Goal: Task Accomplishment & Management: Complete application form

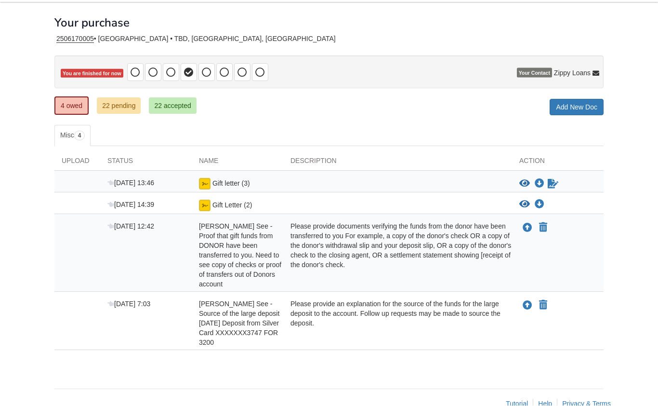
scroll to position [43, 0]
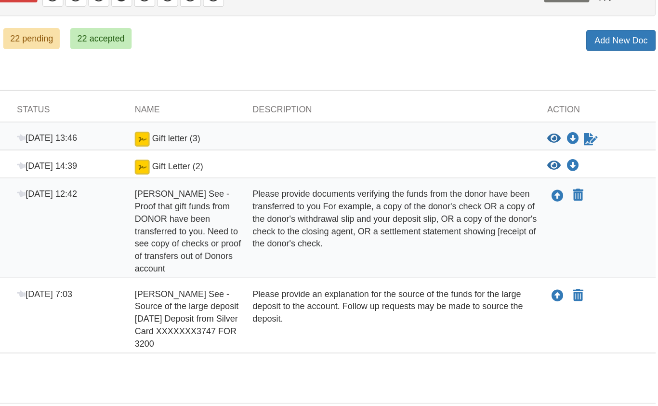
click at [97, 96] on link "22 pending" at bounding box center [119, 104] width 44 height 16
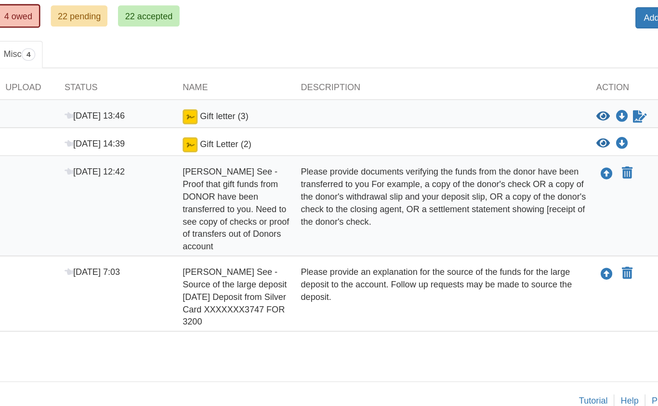
scroll to position [43, 0]
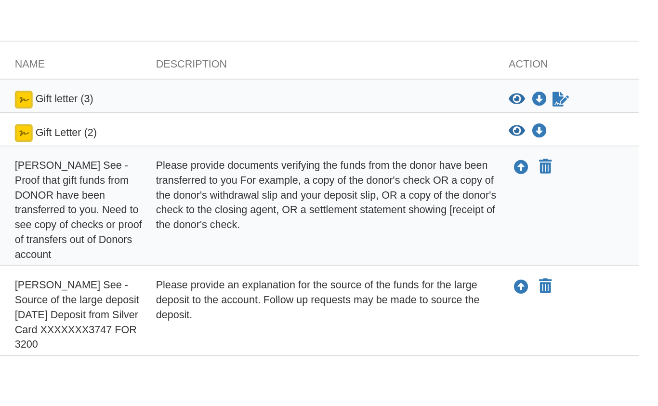
click at [523, 222] on icon "Upload Sidney See - Proof that gift funds from DONOR have been transferred to y…" at bounding box center [528, 227] width 10 height 10
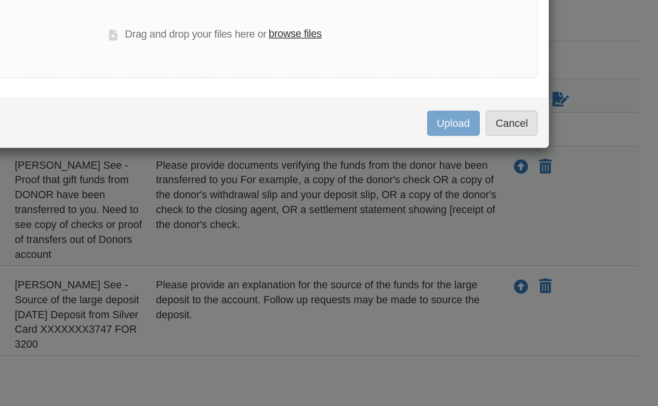
click at [279, 113] on div "Drag and drop your files here or browse files" at bounding box center [329, 141] width 418 height 56
click at [364, 135] on label "browse files" at bounding box center [381, 140] width 34 height 11
click at [0, 0] on input "browse files" at bounding box center [0, 0] width 0 height 0
click at [364, 135] on label "browse files" at bounding box center [381, 140] width 34 height 11
click at [0, 0] on input "browse files" at bounding box center [0, 0] width 0 height 0
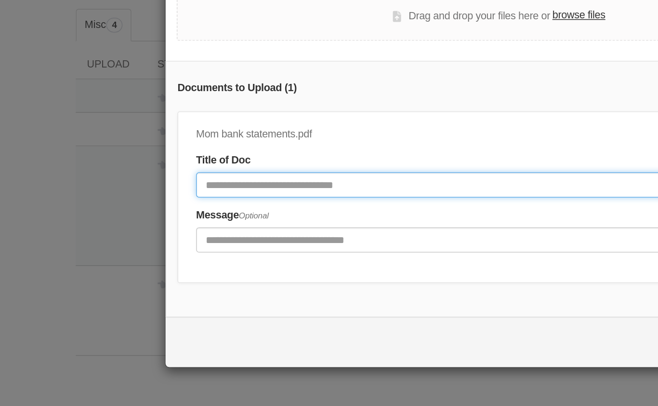
click at [262, 230] on input "Document Title" at bounding box center [293, 238] width 320 height 16
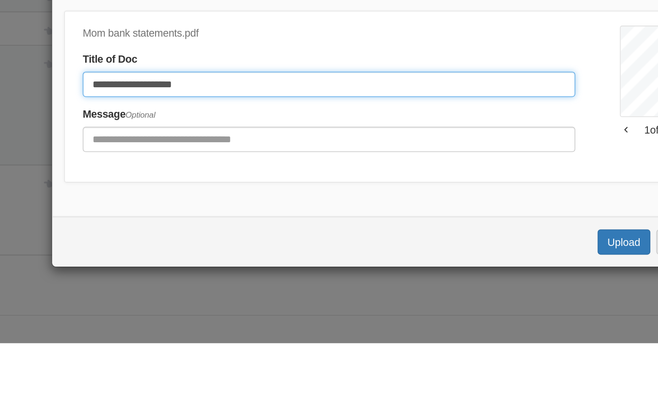
type input "**********"
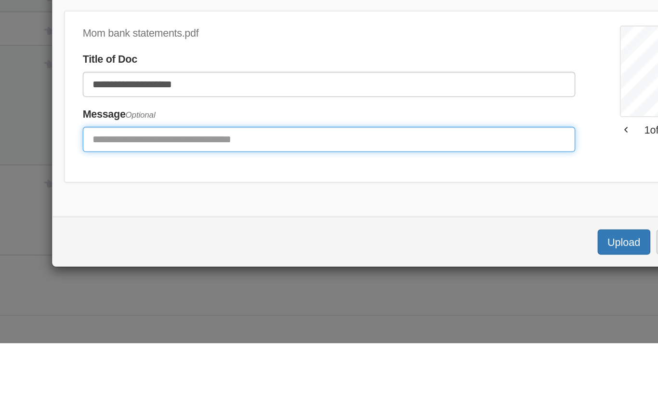
click at [133, 266] on input "Include any comments on this document" at bounding box center [293, 274] width 320 height 16
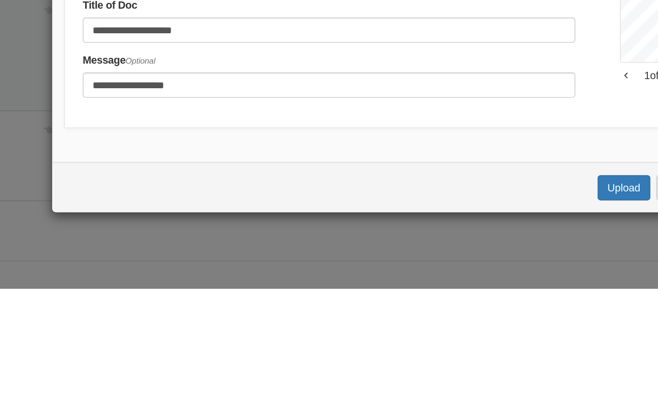
scroll to position [119, 0]
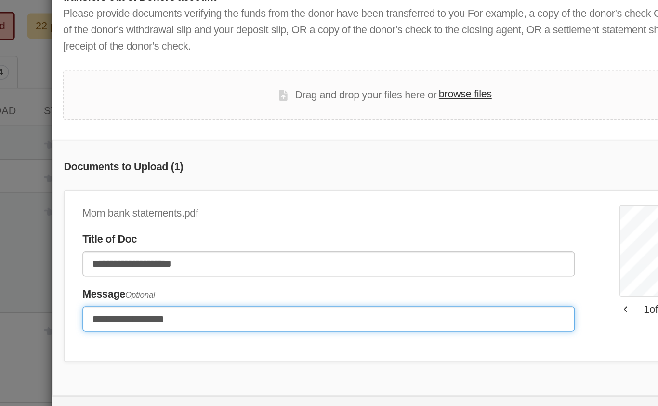
type input "**********"
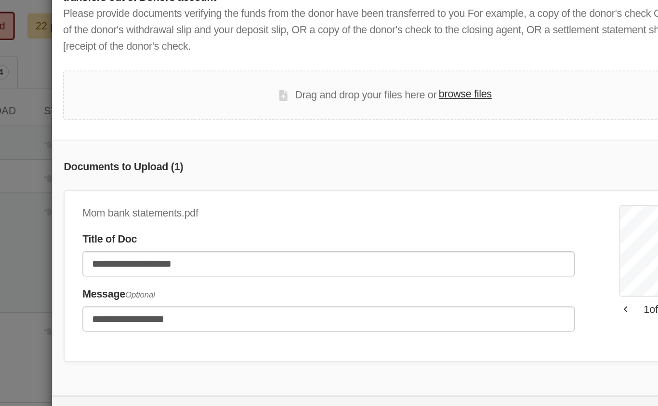
click at [481, 200] on div "Mobile User 1 of 2" at bounding box center [503, 244] width 45 height 88
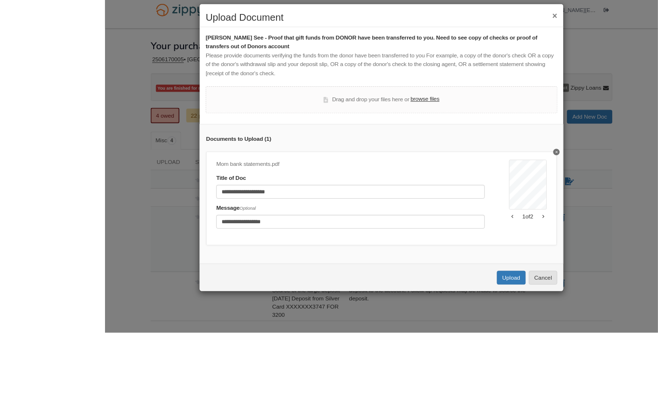
scroll to position [10, 0]
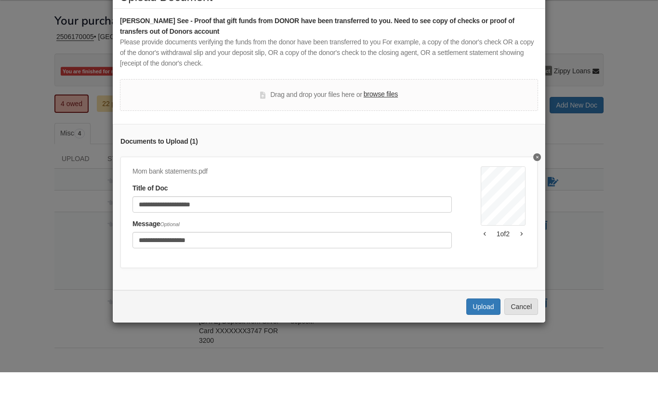
click at [494, 336] on div "**********" at bounding box center [329, 203] width 658 height 406
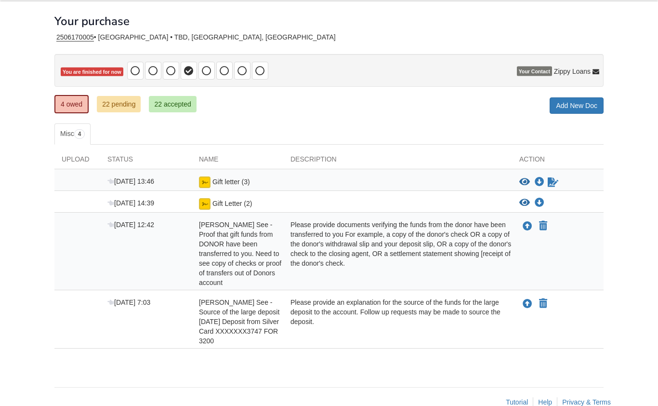
click at [115, 106] on link "22 pending" at bounding box center [119, 104] width 44 height 16
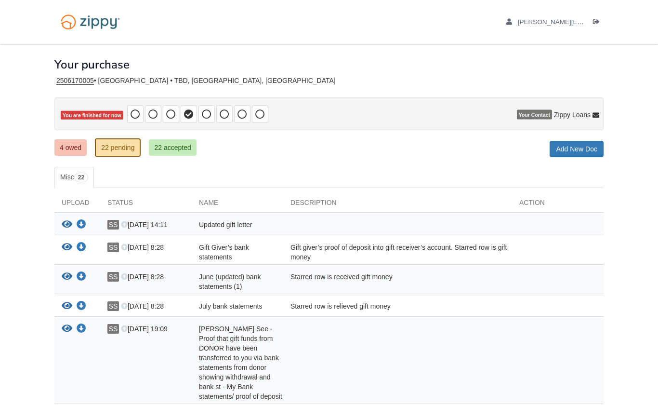
click at [55, 153] on link "4 owed" at bounding box center [70, 147] width 32 height 16
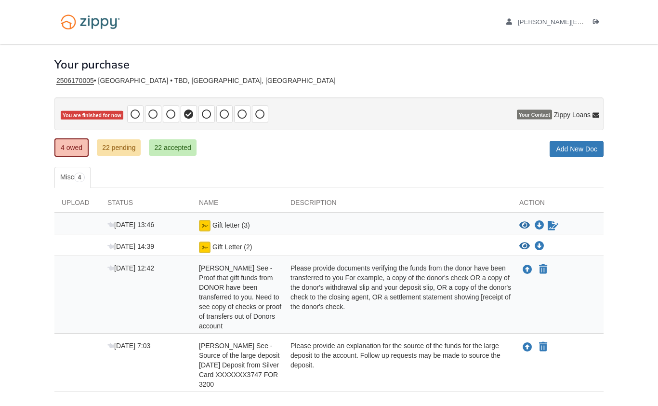
click at [521, 273] on div "Upload your document" at bounding box center [527, 269] width 14 height 13
click at [524, 271] on icon "Upload Sidney See - Proof that gift funds from DONOR have been transferred to y…" at bounding box center [528, 270] width 10 height 10
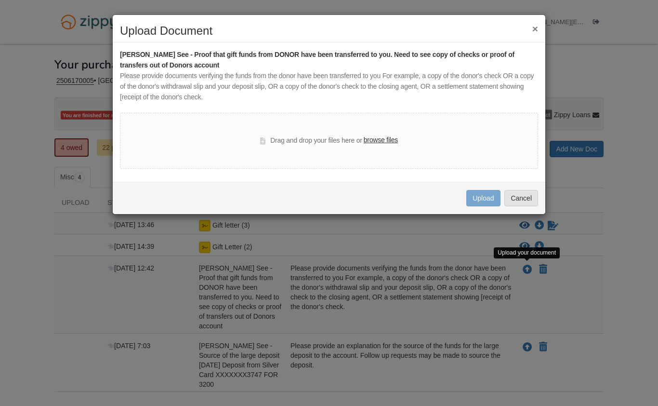
click at [378, 142] on label "browse files" at bounding box center [381, 140] width 34 height 11
click at [0, 0] on input "browse files" at bounding box center [0, 0] width 0 height 0
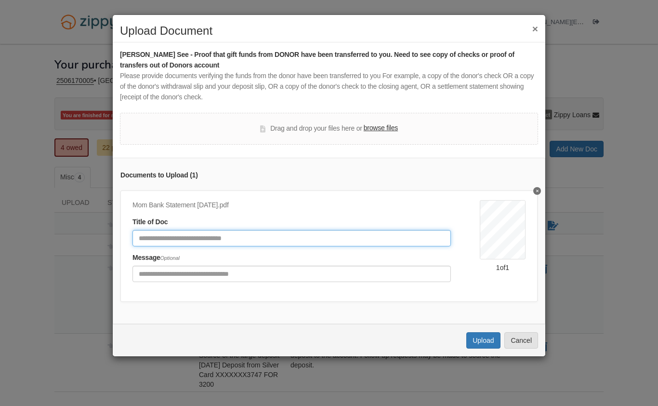
click at [286, 238] on input "Document Title" at bounding box center [292, 238] width 319 height 16
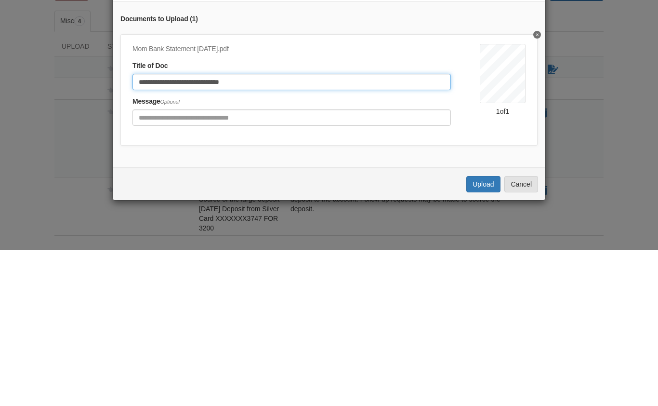
type input "**********"
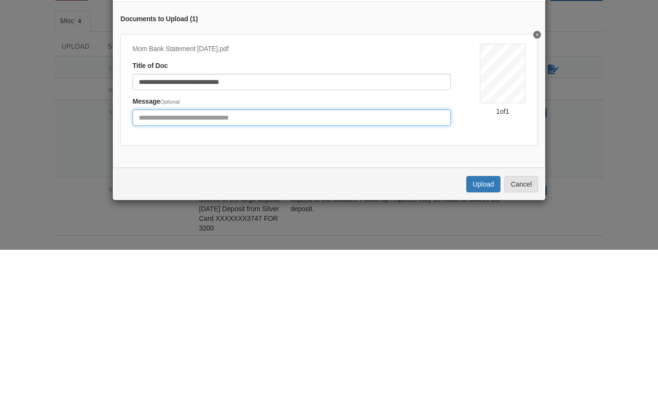
click at [366, 266] on input "Include any comments on this document" at bounding box center [292, 274] width 319 height 16
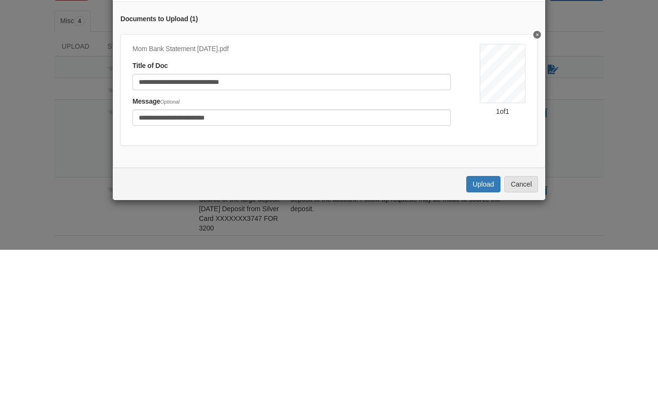
scroll to position [43, 0]
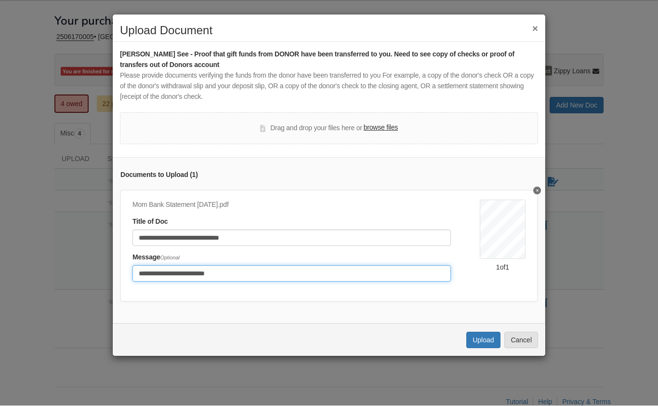
type input "**********"
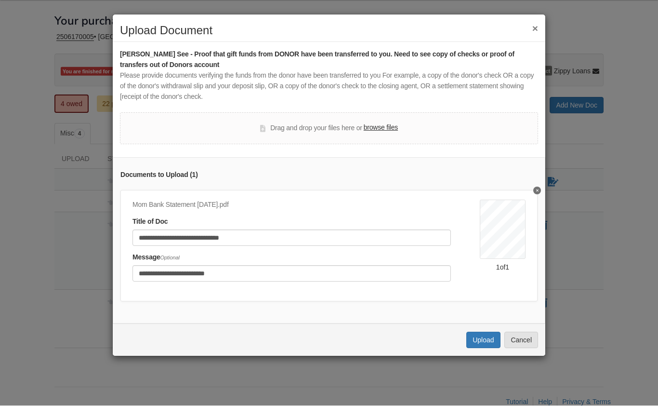
click at [486, 332] on button "Upload" at bounding box center [484, 340] width 34 height 16
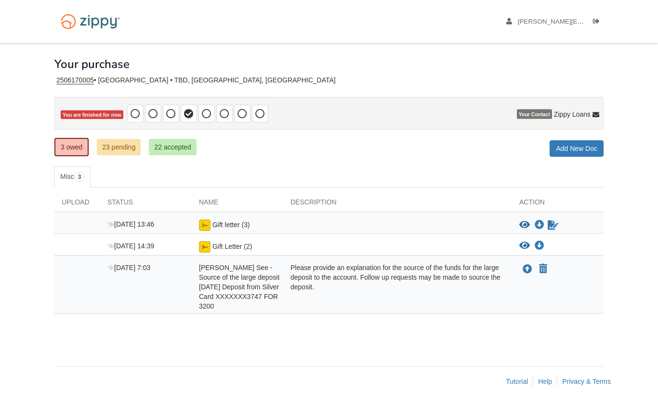
click at [524, 268] on icon "Upload Sidney See - Source of the large deposit Jun 18 Deposit from Silver Card…" at bounding box center [528, 270] width 10 height 10
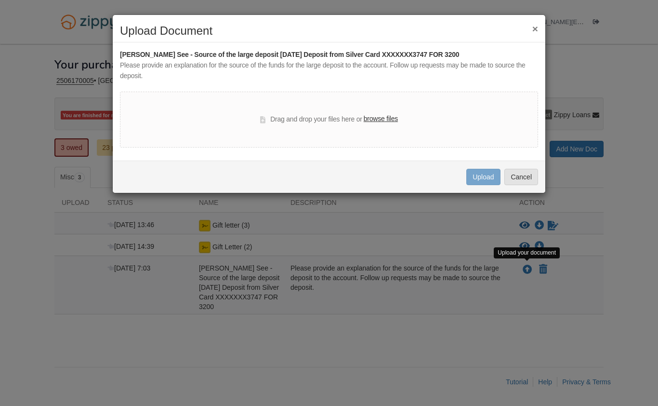
click at [388, 118] on label "browse files" at bounding box center [381, 119] width 34 height 11
click at [0, 0] on input "browse files" at bounding box center [0, 0] width 0 height 0
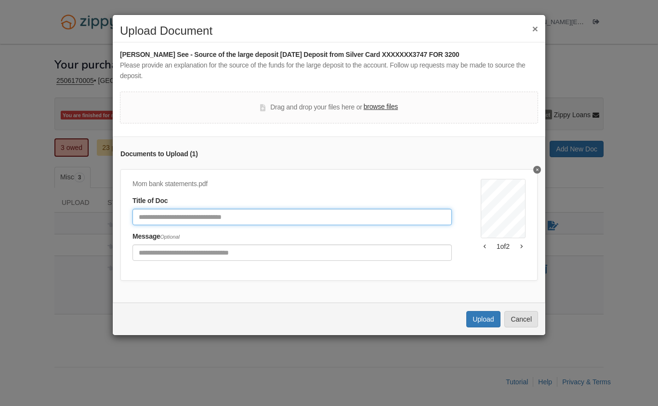
click at [308, 209] on input "Document Title" at bounding box center [293, 217] width 320 height 16
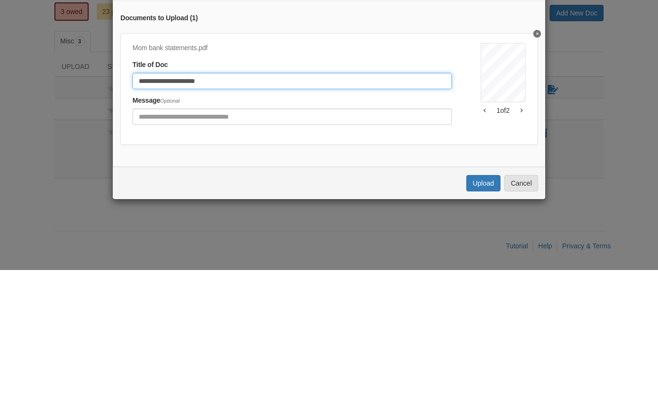
type input "**********"
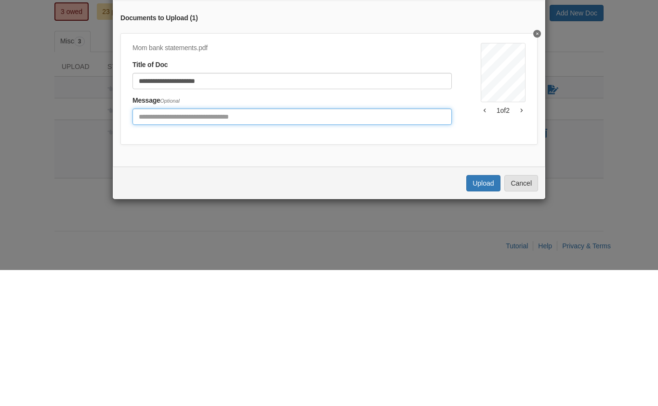
click at [344, 244] on input "Include any comments on this document" at bounding box center [293, 252] width 320 height 16
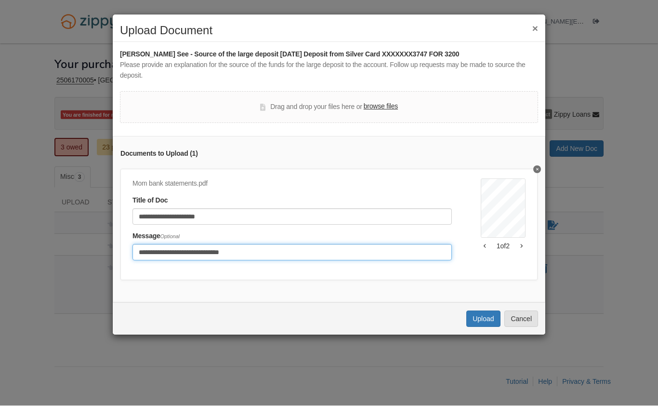
type input "**********"
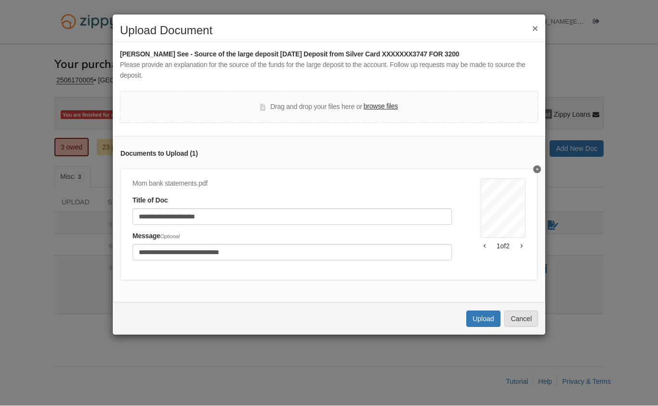
click at [482, 316] on button "Upload" at bounding box center [484, 319] width 34 height 16
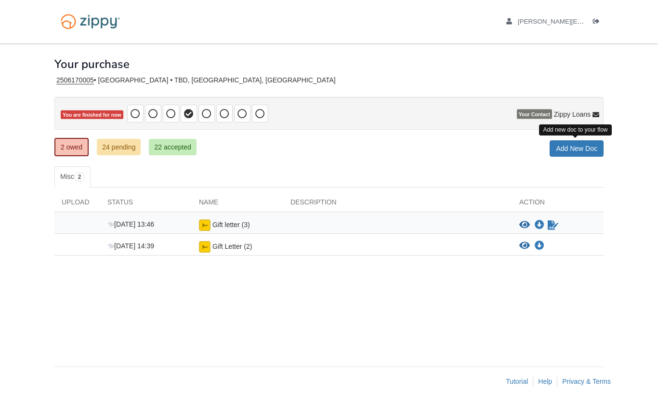
click at [569, 153] on link "Add New Doc" at bounding box center [577, 149] width 54 height 16
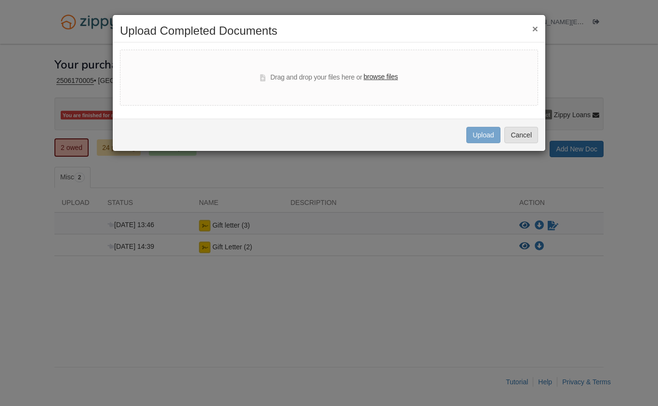
click at [469, 275] on div "× Upload Completed Documents Drag and drop your files here or browse files Uplo…" at bounding box center [329, 203] width 658 height 406
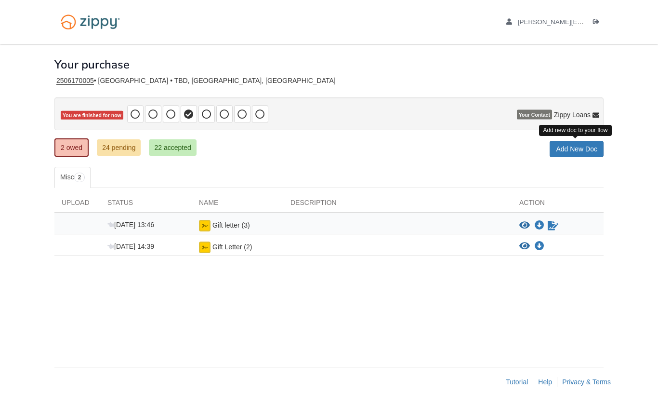
click at [581, 149] on link "Add New Doc" at bounding box center [577, 149] width 54 height 16
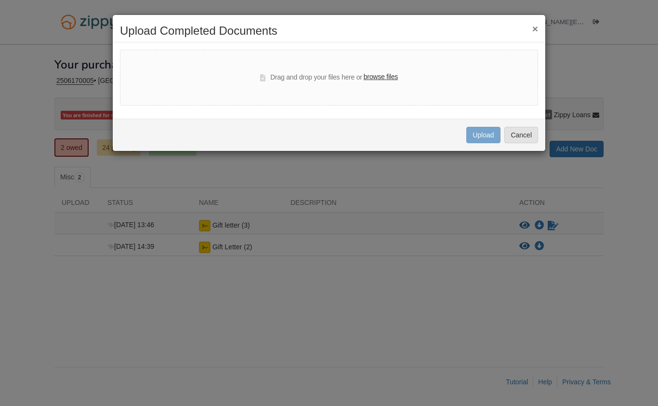
click at [391, 82] on label "browse files" at bounding box center [381, 77] width 34 height 11
click at [0, 0] on input "browse files" at bounding box center [0, 0] width 0 height 0
select select "****"
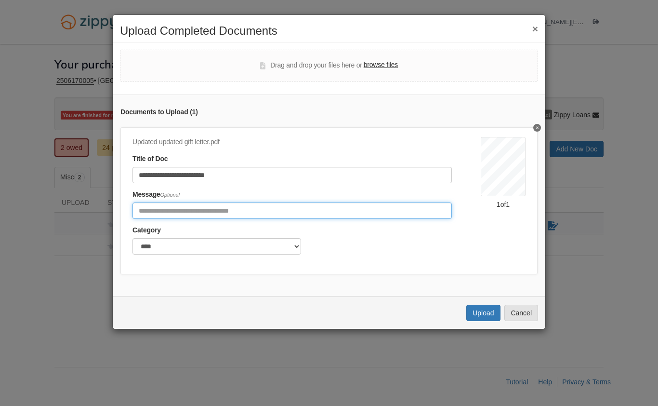
click at [300, 214] on input "Include any comments on this document" at bounding box center [293, 210] width 320 height 16
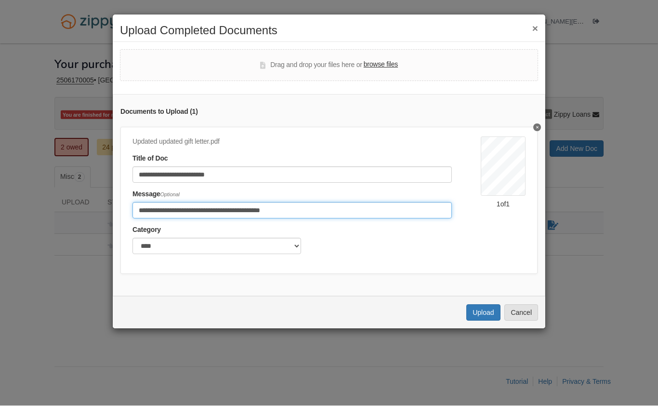
type input "**********"
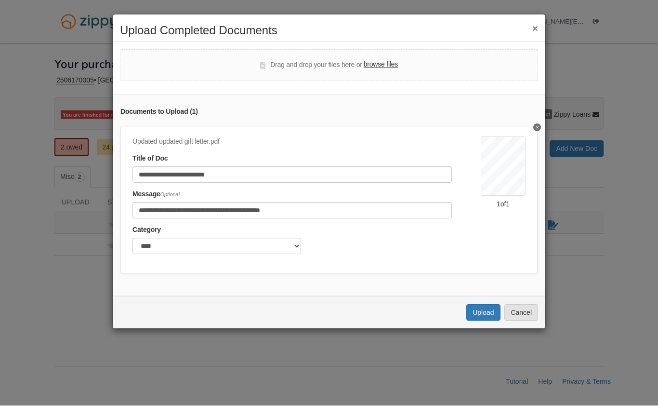
click at [482, 310] on button "Upload" at bounding box center [484, 313] width 34 height 16
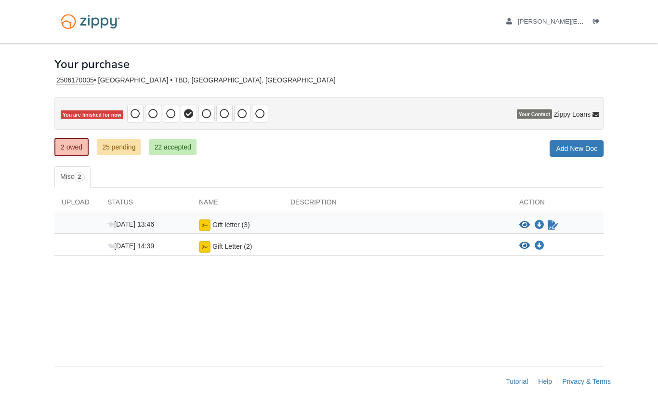
click at [125, 142] on link "25 pending" at bounding box center [119, 147] width 44 height 16
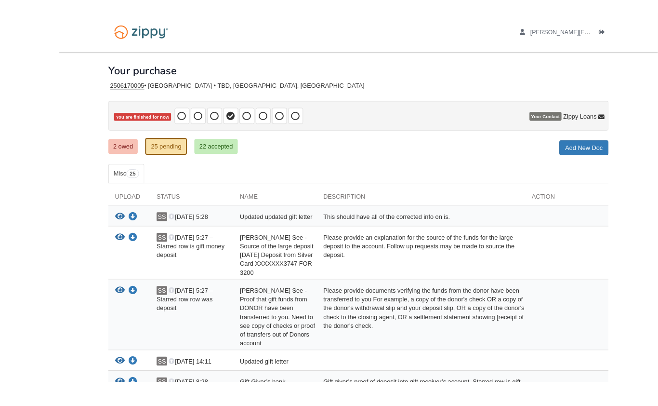
scroll to position [12, 0]
